Goal: Task Accomplishment & Management: Use online tool/utility

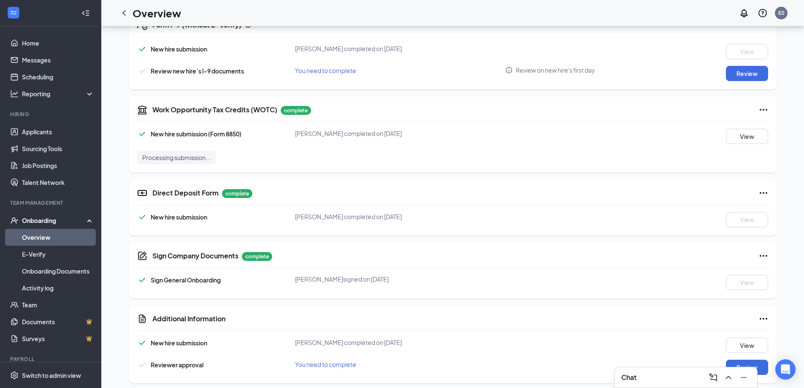
scroll to position [277, 0]
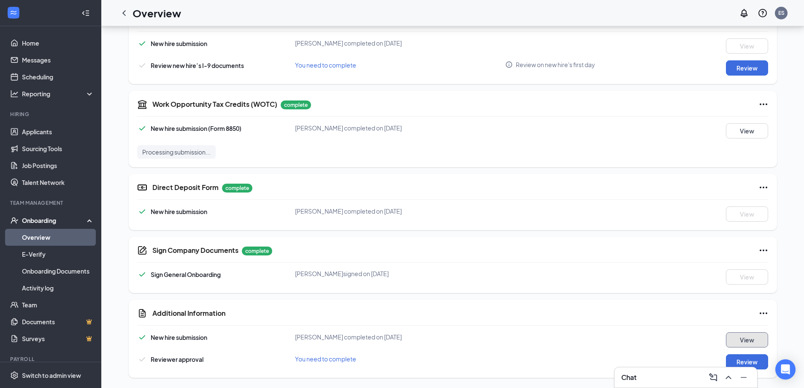
click at [759, 336] on button "View" at bounding box center [747, 339] width 42 height 15
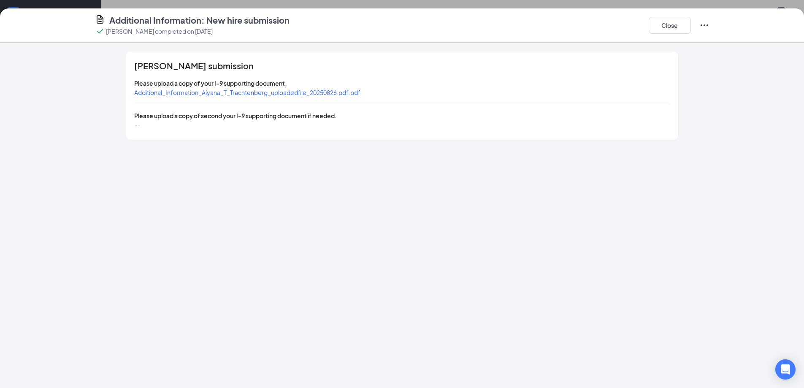
click at [288, 92] on span "Additional_Information_Aiyana_T_Trachtenberg_uploadedfile_20250826.pdf.pdf" at bounding box center [247, 93] width 226 height 8
click at [704, 29] on icon "Ellipses" at bounding box center [704, 25] width 10 height 10
click at [707, 105] on div "[PERSON_NAME] submission Please upload a copy of your I-9 supporting document. …" at bounding box center [402, 95] width 648 height 89
click at [668, 20] on button "Close" at bounding box center [670, 25] width 42 height 17
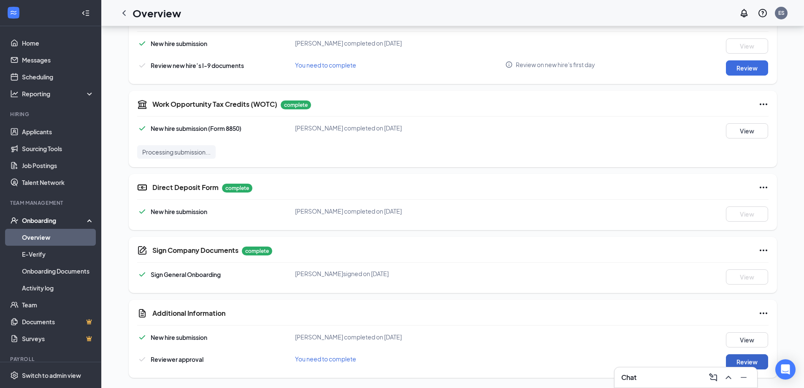
click at [755, 360] on button "Review" at bounding box center [747, 361] width 42 height 15
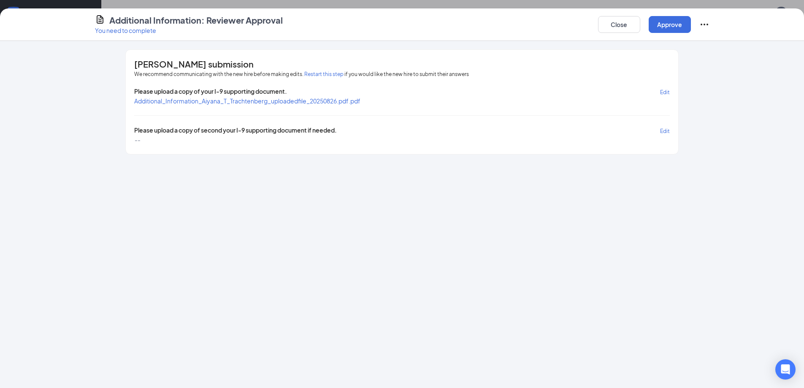
click at [702, 22] on icon "Ellipses" at bounding box center [704, 24] width 10 height 10
click at [725, 80] on div "[PERSON_NAME] submission We recommend communicating with the new hire before ma…" at bounding box center [402, 101] width 648 height 105
click at [333, 75] on button "Restart this step" at bounding box center [323, 74] width 39 height 8
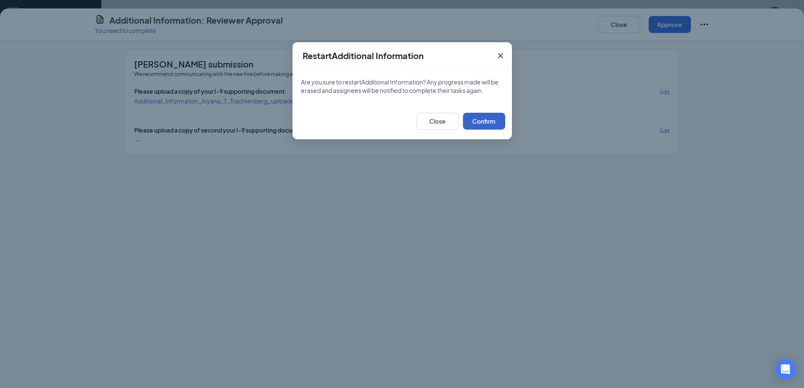
click at [470, 119] on button "Confirm" at bounding box center [484, 121] width 42 height 17
